Goal: Task Accomplishment & Management: Manage account settings

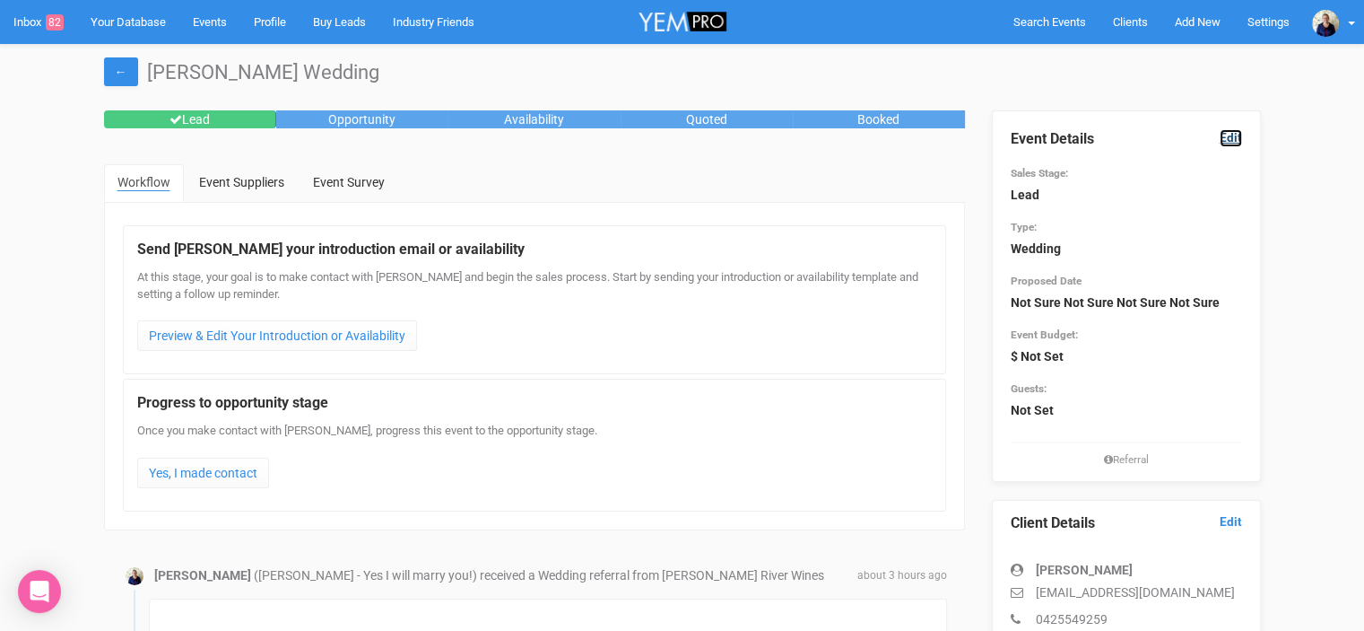
click at [1232, 141] on link "Edit" at bounding box center [1231, 137] width 22 height 17
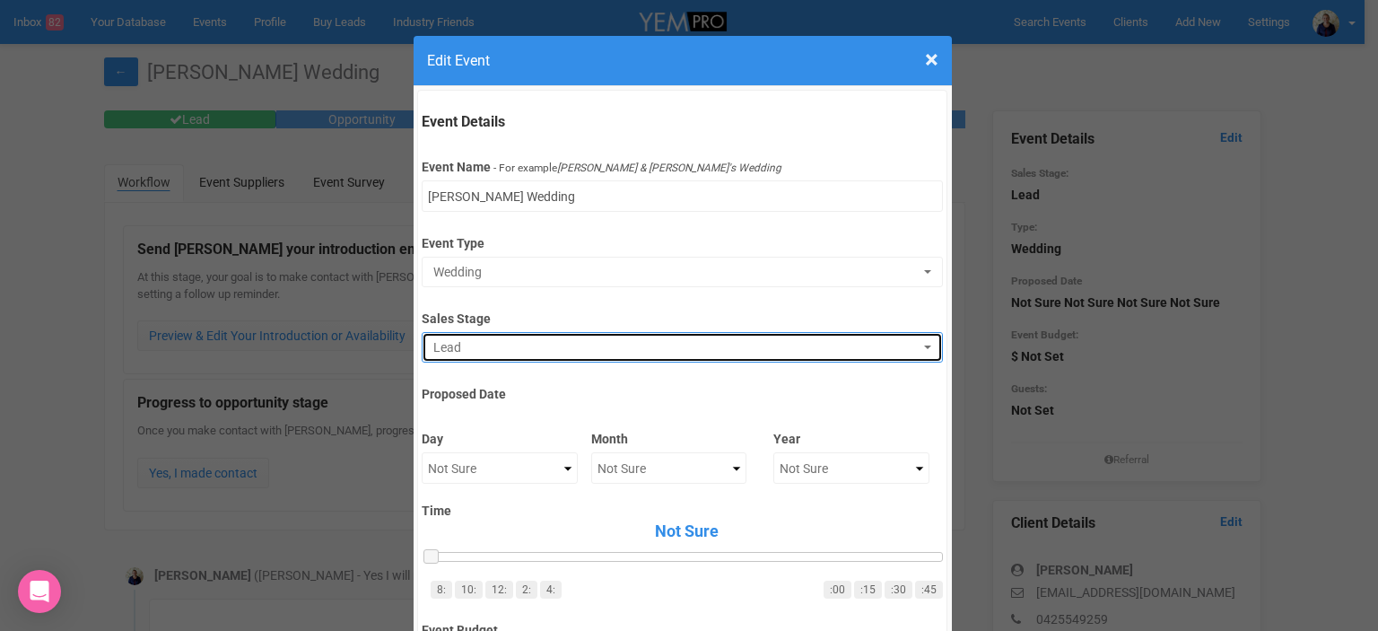
click at [509, 347] on span "Lead" at bounding box center [676, 347] width 486 height 18
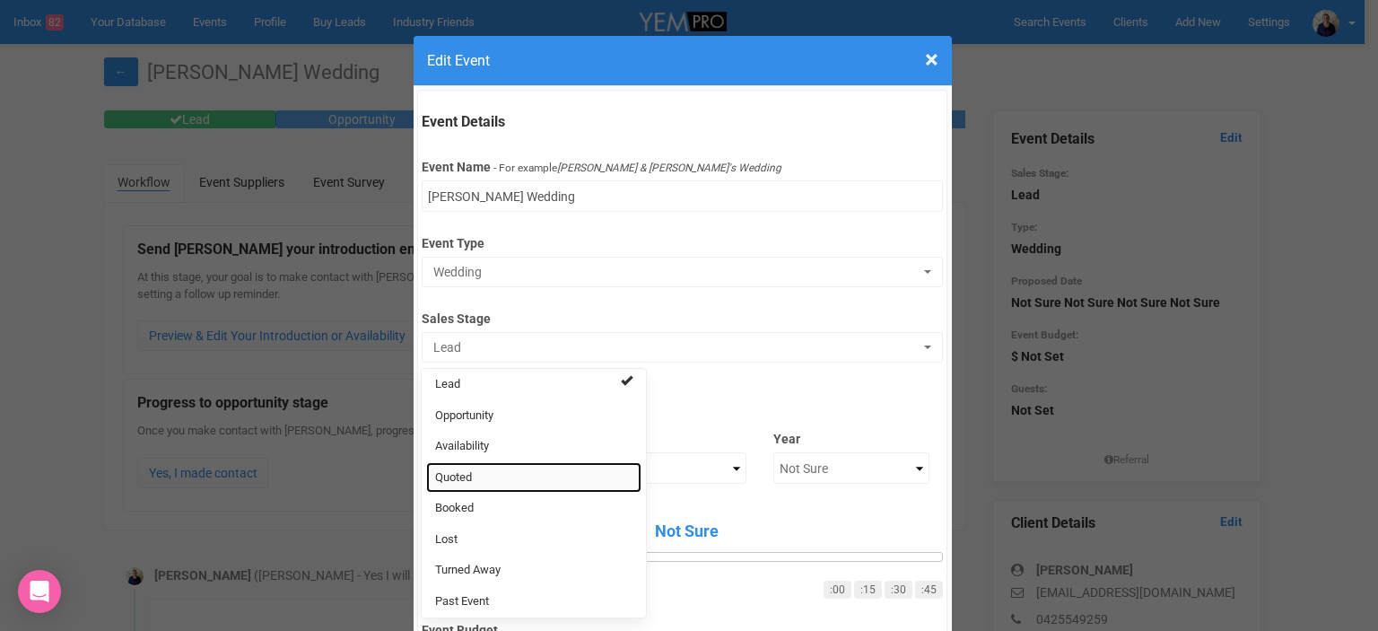
click at [479, 465] on link "Quoted" at bounding box center [533, 477] width 215 height 31
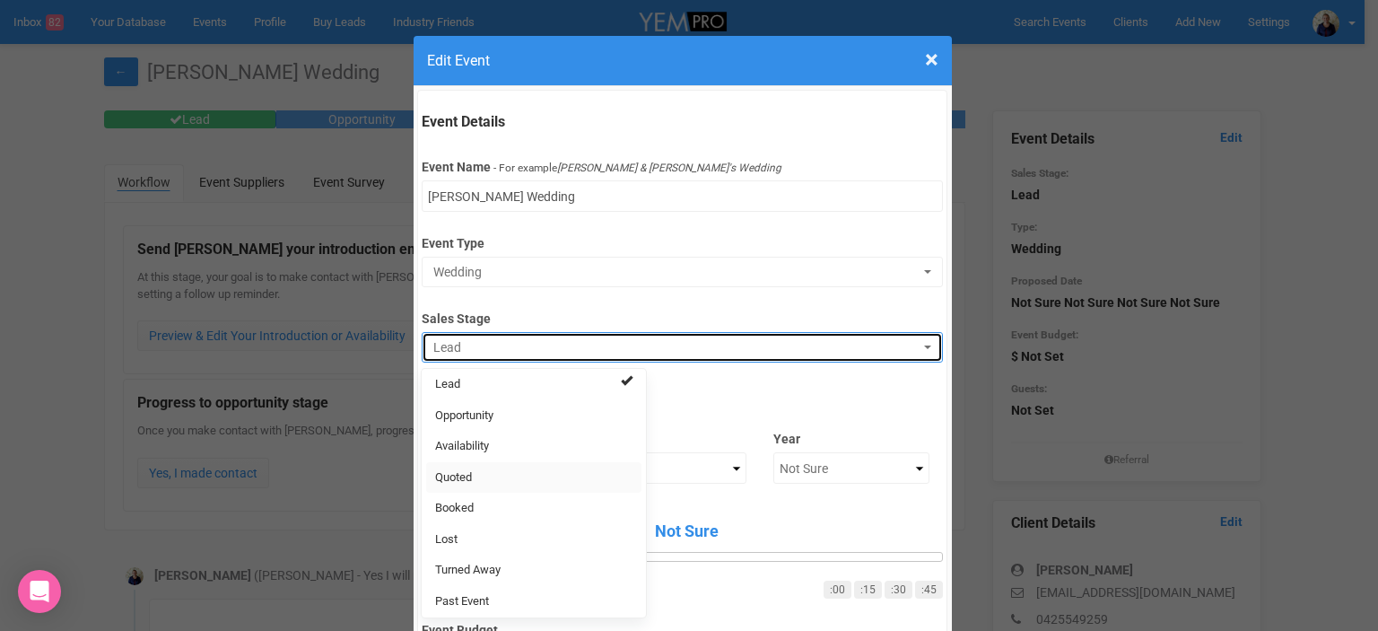
select select "9"
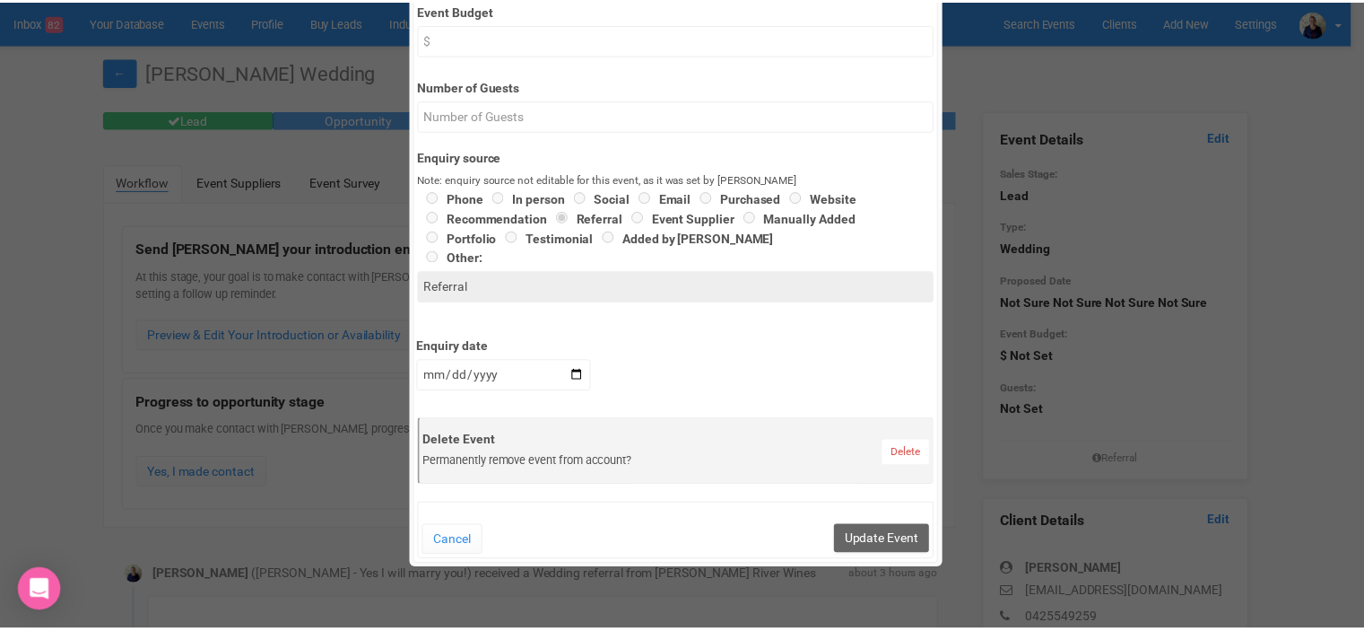
scroll to position [807, 0]
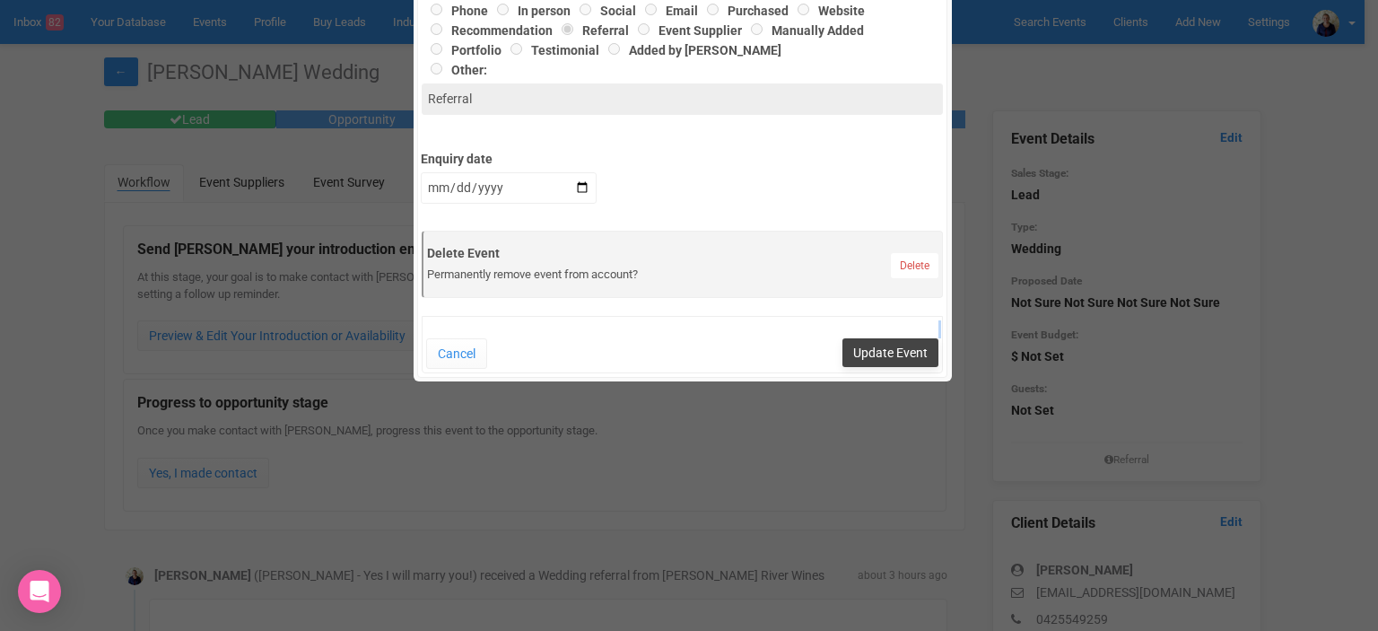
click at [900, 336] on div "Cancel Update Event" at bounding box center [682, 344] width 521 height 57
click at [866, 352] on button "Update Event" at bounding box center [890, 352] width 96 height 29
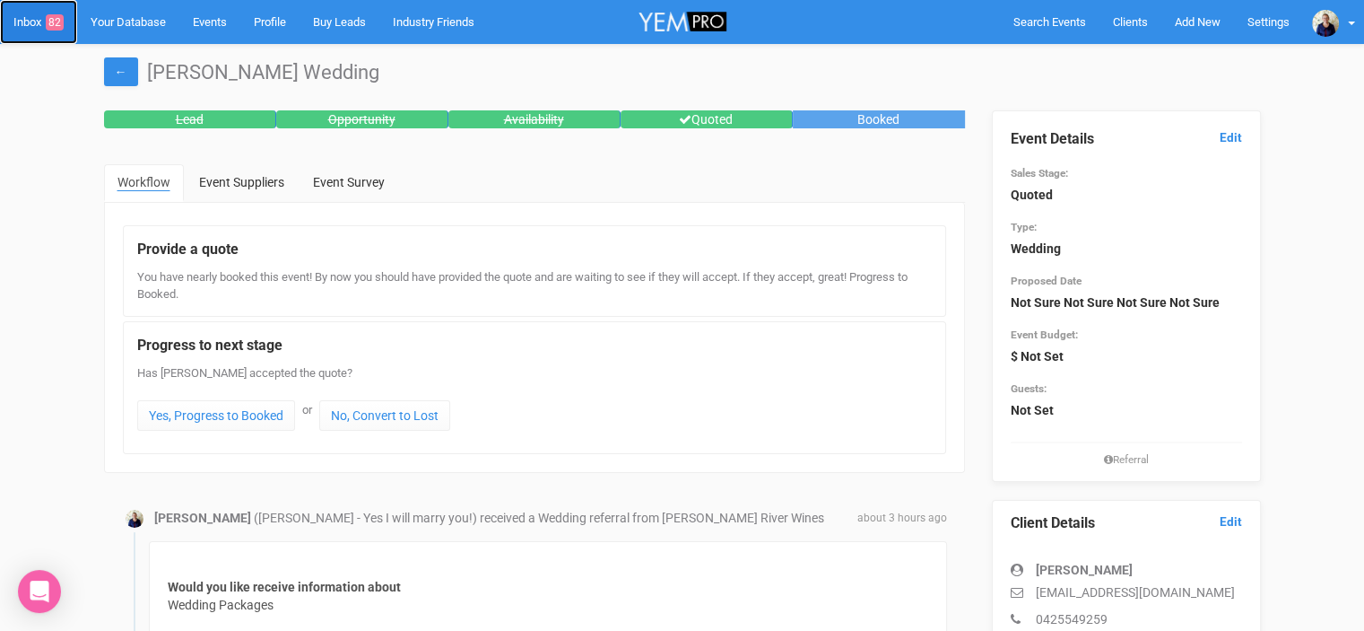
click at [33, 15] on link "Inbox 82" at bounding box center [38, 22] width 77 height 44
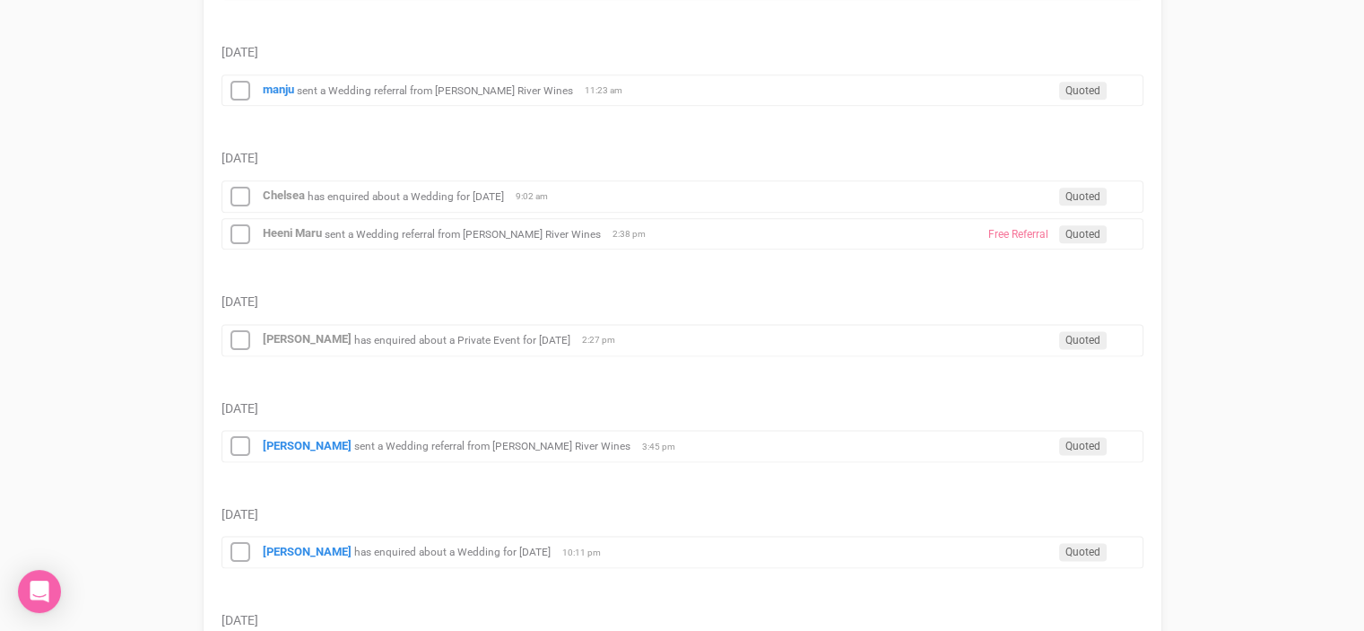
scroll to position [2332, 0]
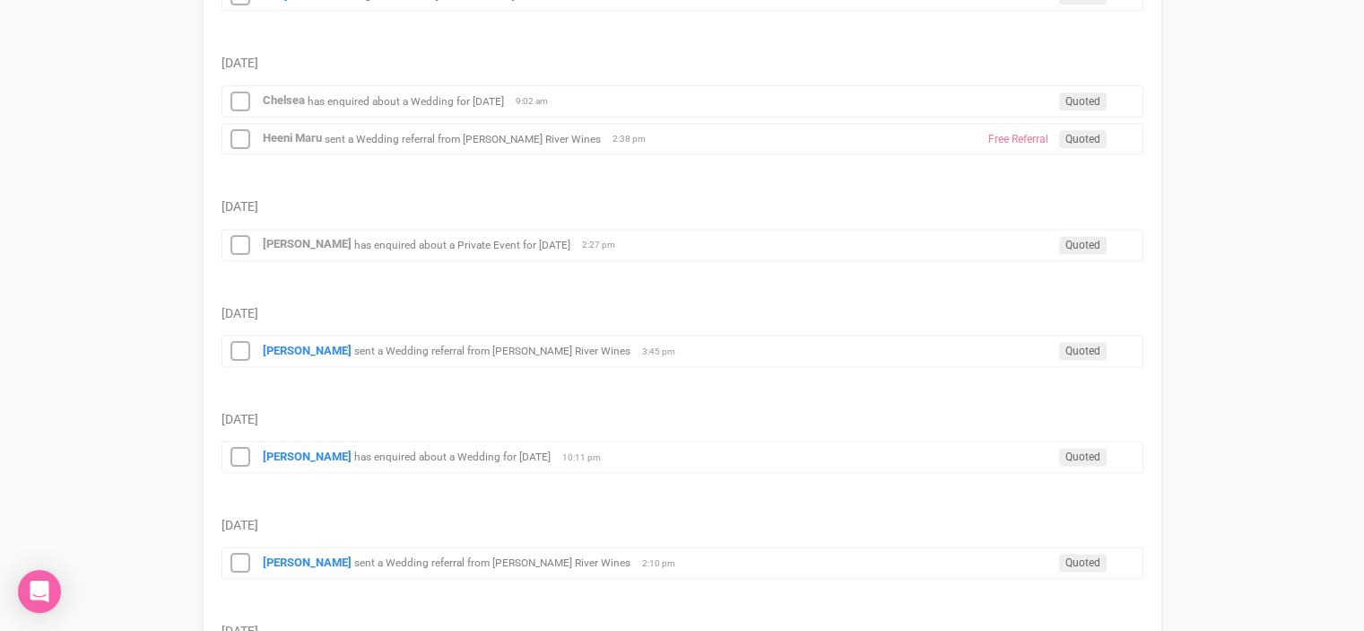
click at [1302, 90] on div "New Enquiry For phone, email or in-person New Event Add past or future booking …" at bounding box center [682, 346] width 1332 height 5162
